Goal: Transaction & Acquisition: Purchase product/service

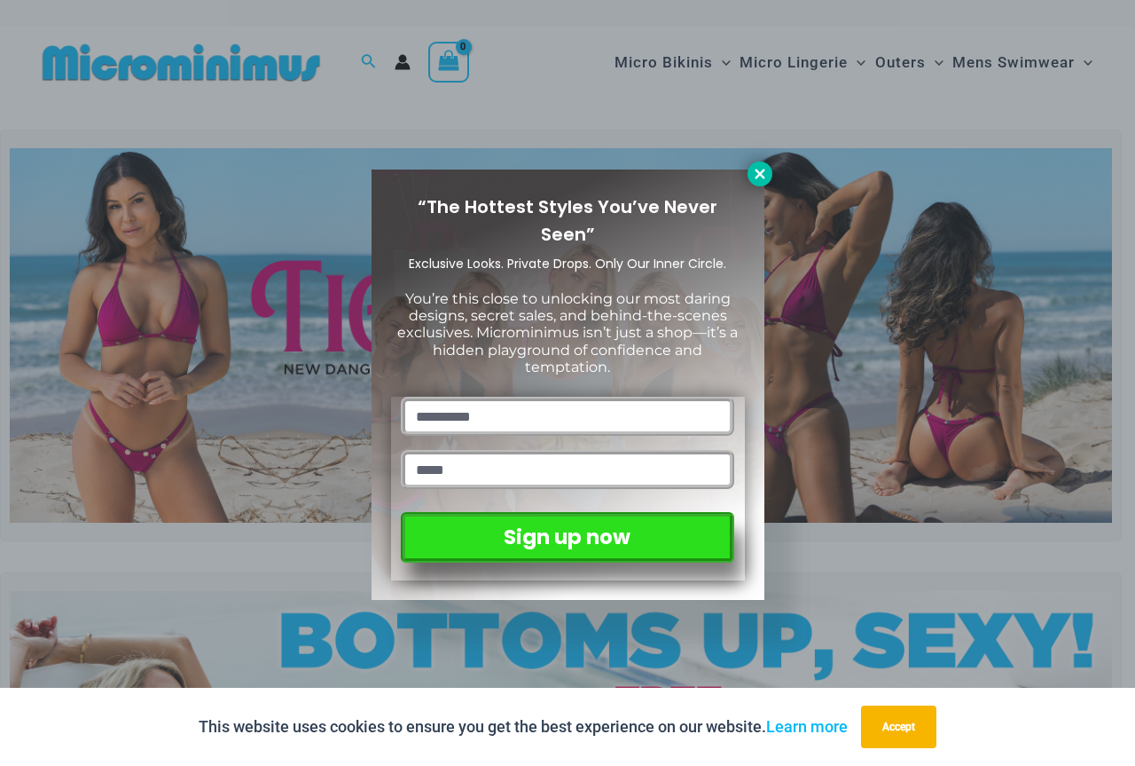
click at [755, 168] on icon at bounding box center [760, 174] width 16 height 16
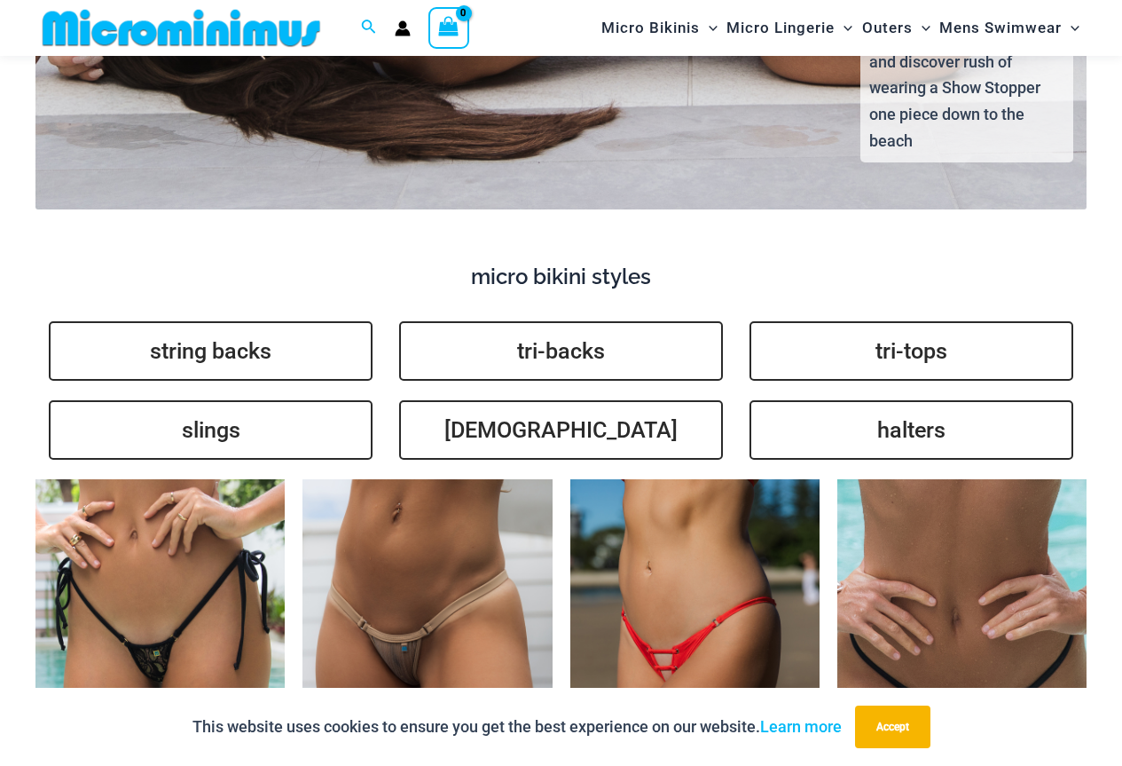
scroll to position [3976, 0]
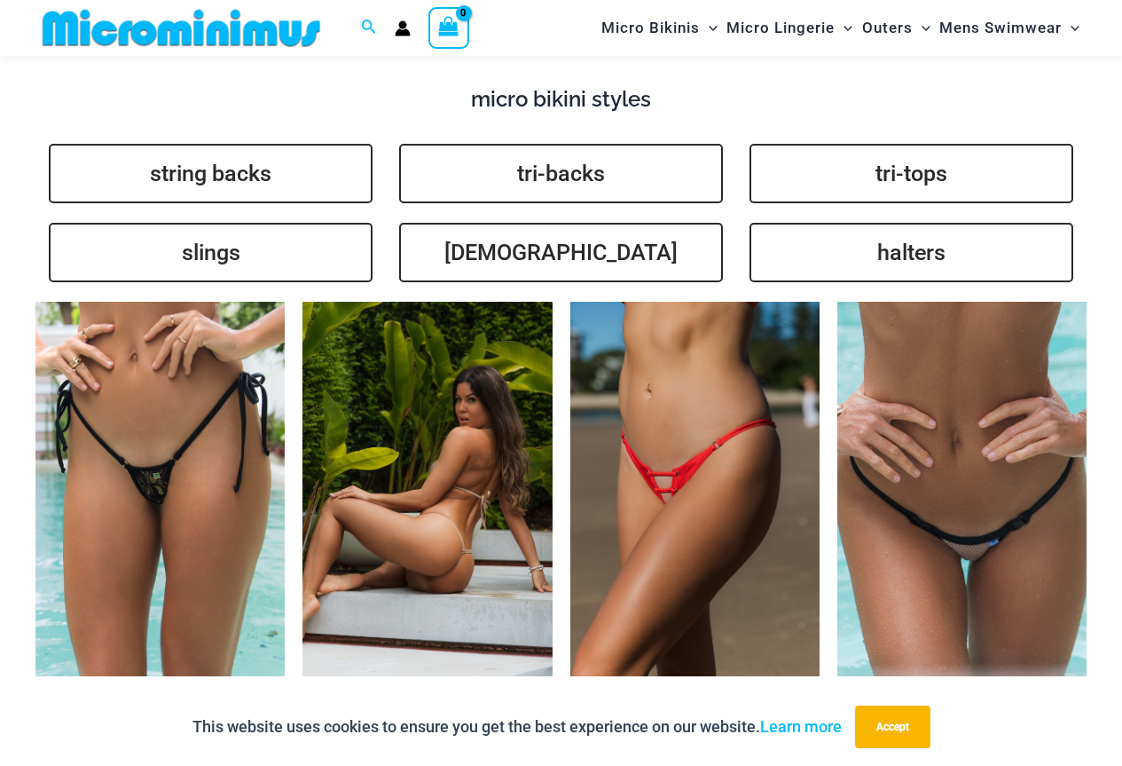
click at [381, 427] on img at bounding box center [426, 489] width 249 height 374
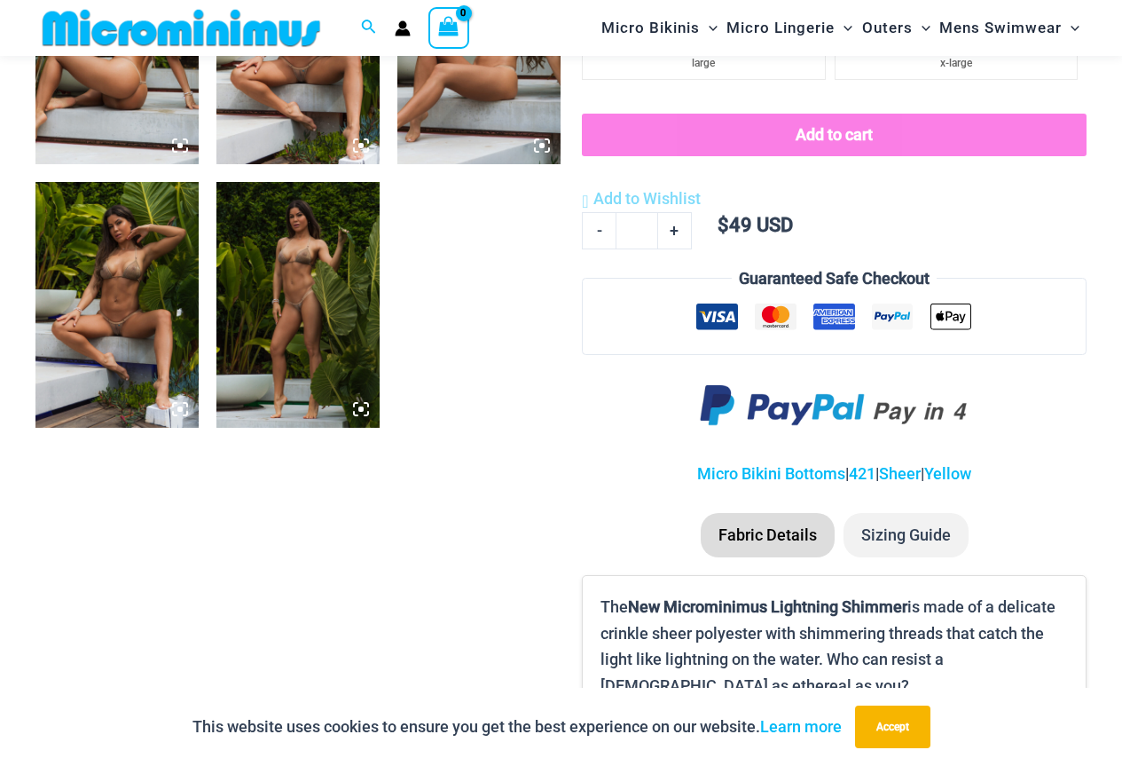
scroll to position [694, 0]
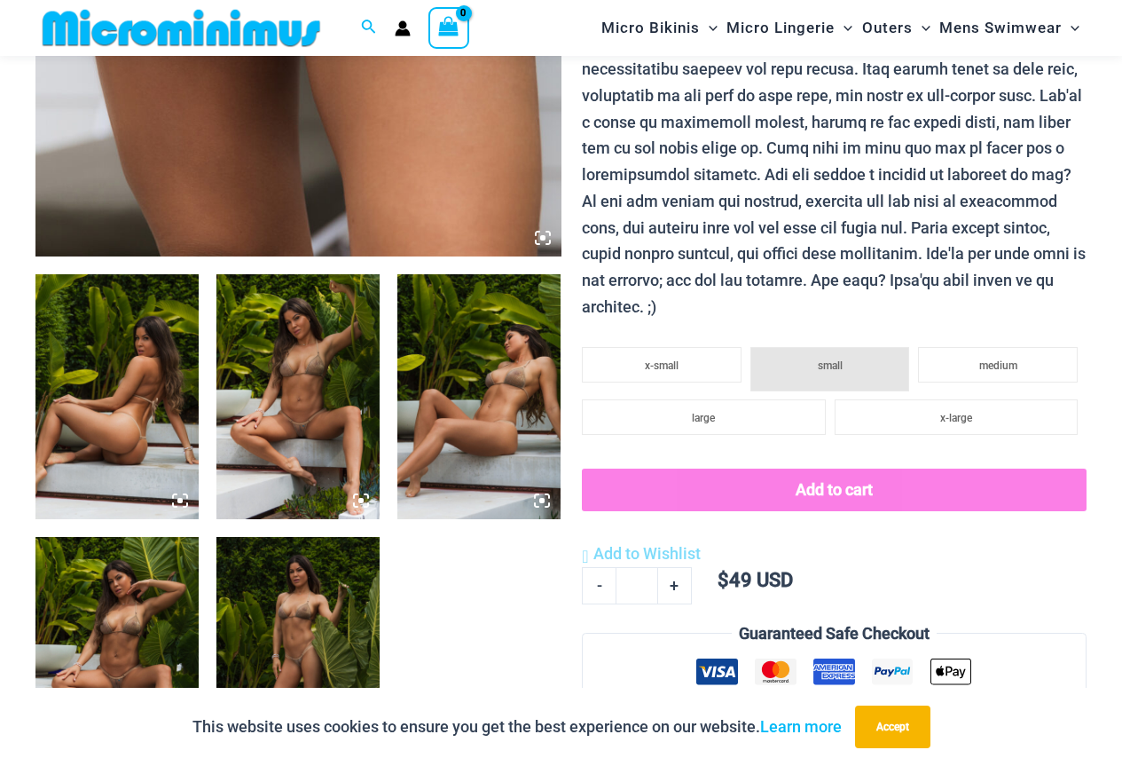
click at [295, 334] on img at bounding box center [297, 396] width 163 height 245
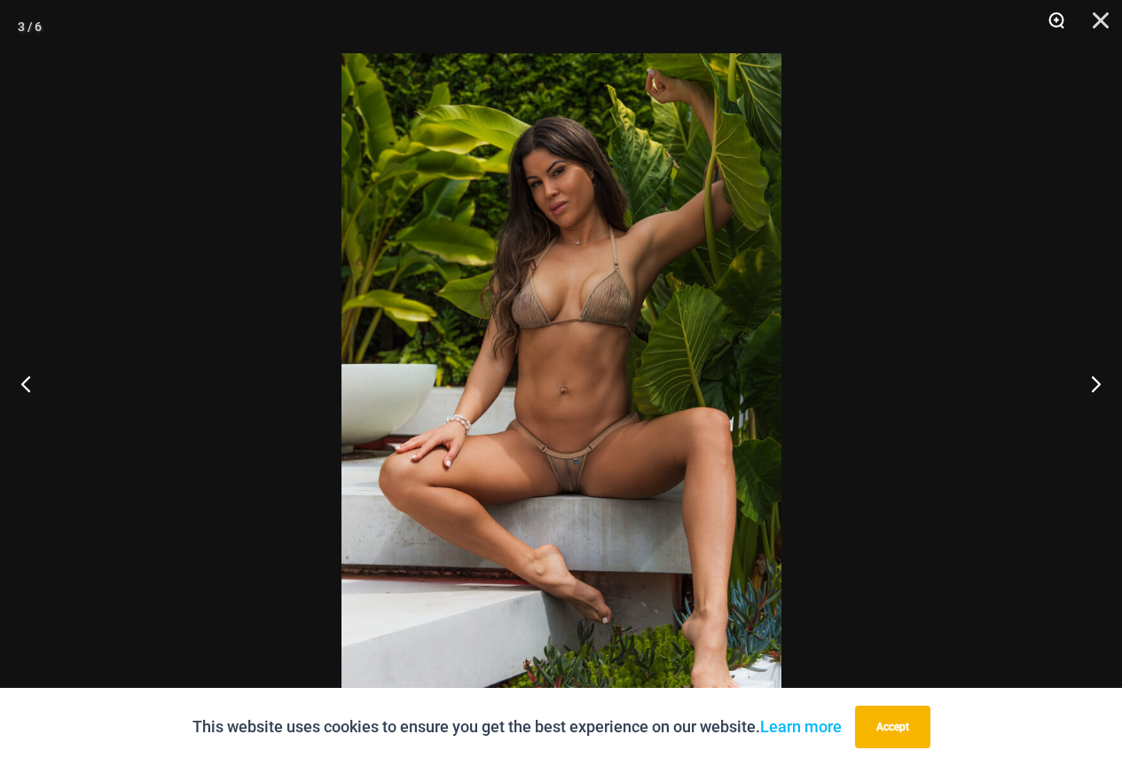
click at [1053, 19] on button "Zoom" at bounding box center [1050, 26] width 44 height 53
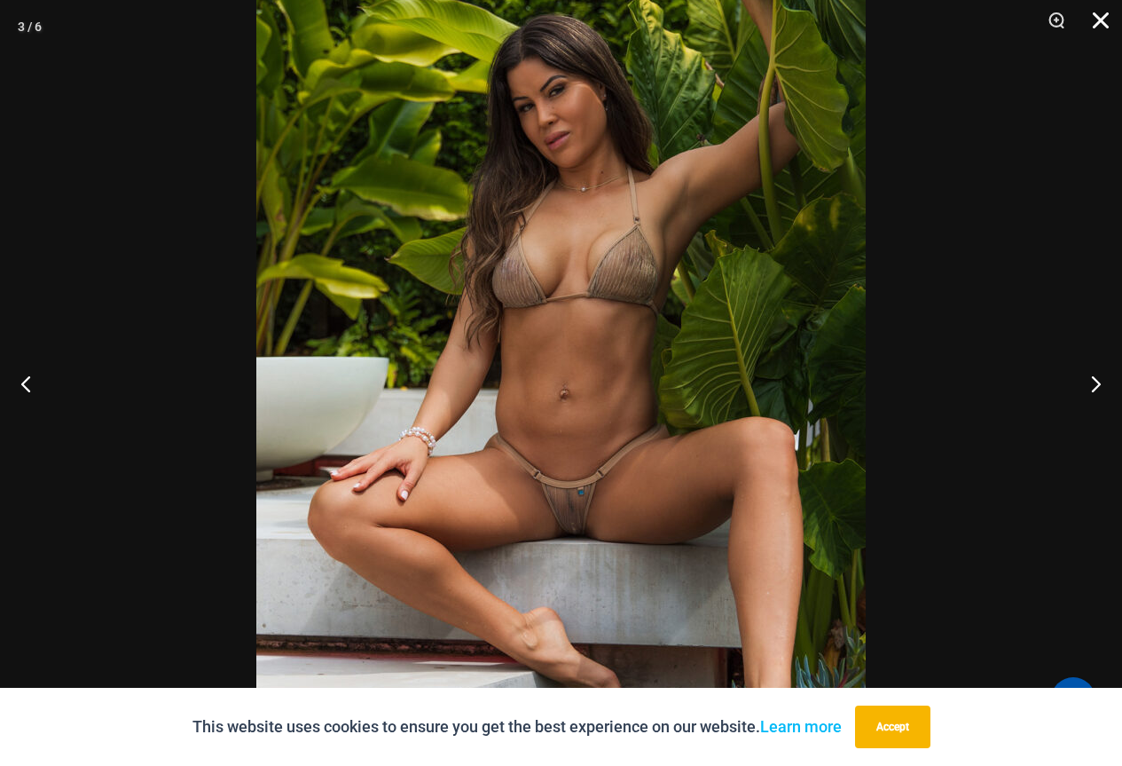
click at [1101, 20] on button "Close" at bounding box center [1094, 26] width 44 height 53
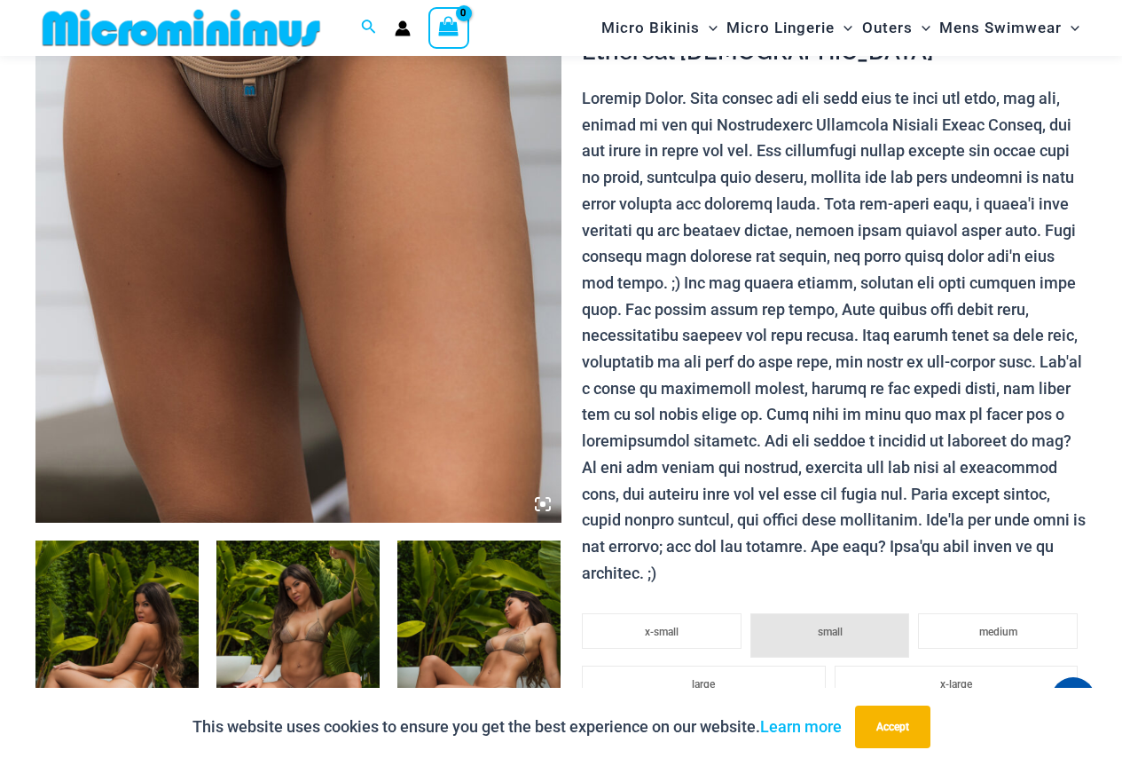
scroll to position [161, 0]
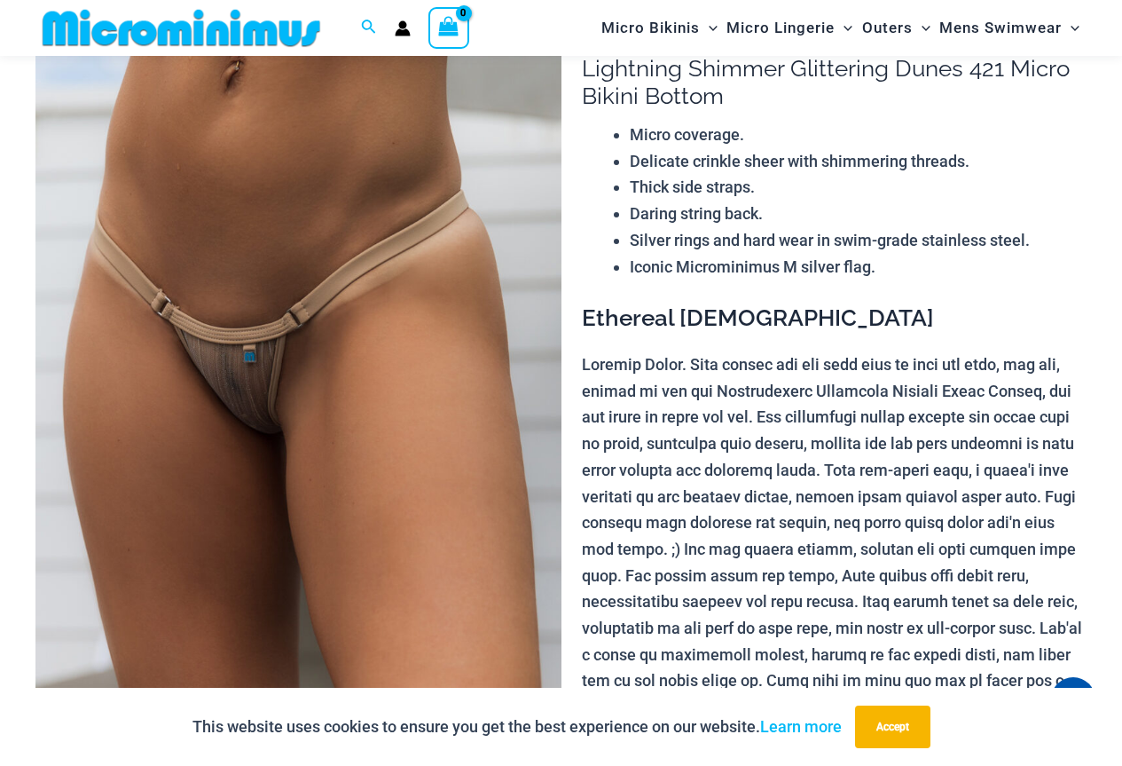
click at [263, 358] on img at bounding box center [298, 394] width 526 height 789
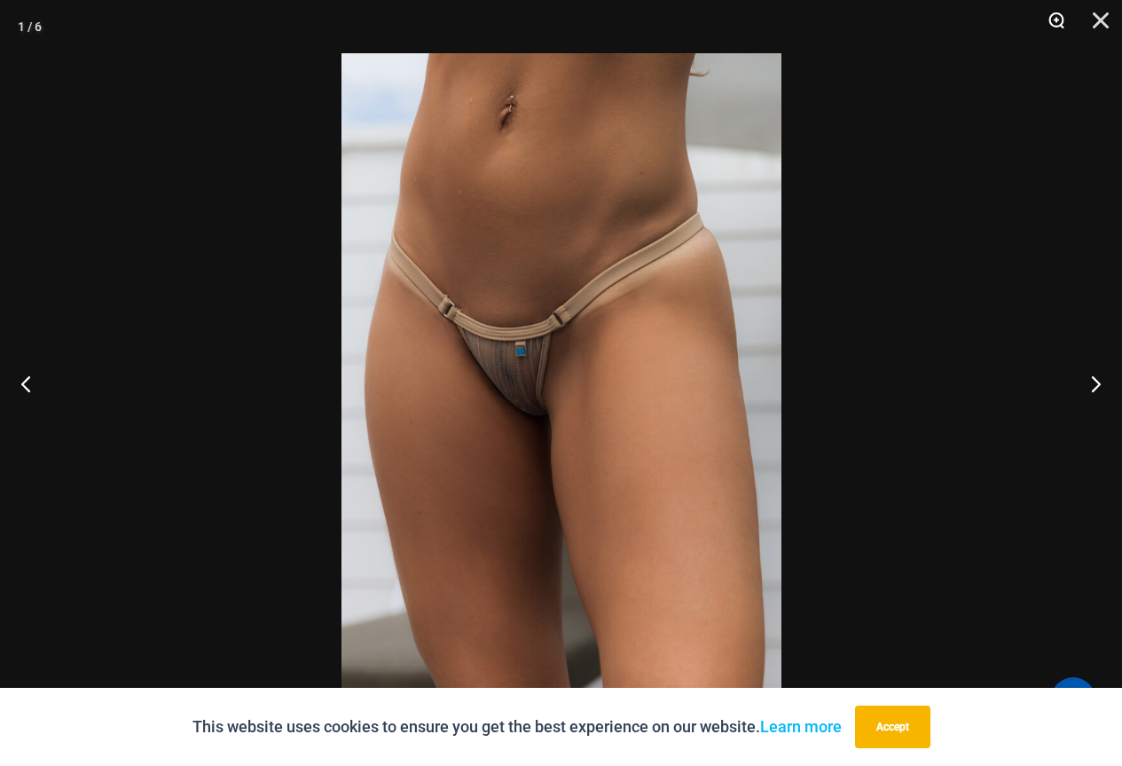
click at [1054, 15] on button "Zoom" at bounding box center [1050, 26] width 44 height 53
